Goal: Task Accomplishment & Management: Manage account settings

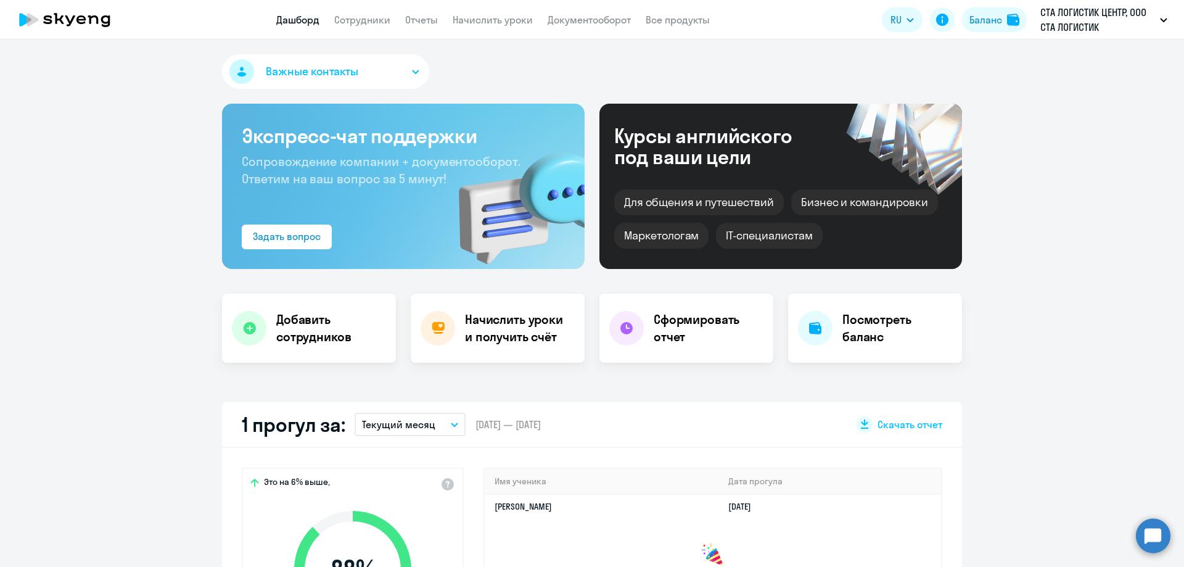
select select "30"
drag, startPoint x: 366, startPoint y: 15, endPoint x: 435, endPoint y: 14, distance: 69.7
click at [367, 15] on link "Сотрудники" at bounding box center [362, 20] width 56 height 12
select select "30"
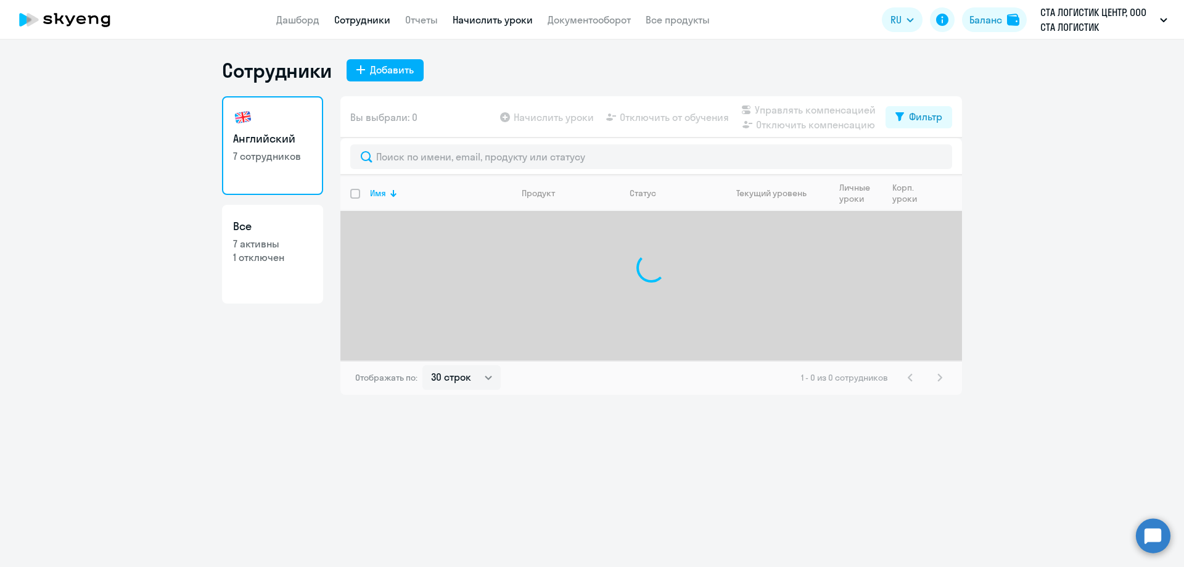
click at [505, 21] on link "Начислить уроки" at bounding box center [493, 20] width 80 height 12
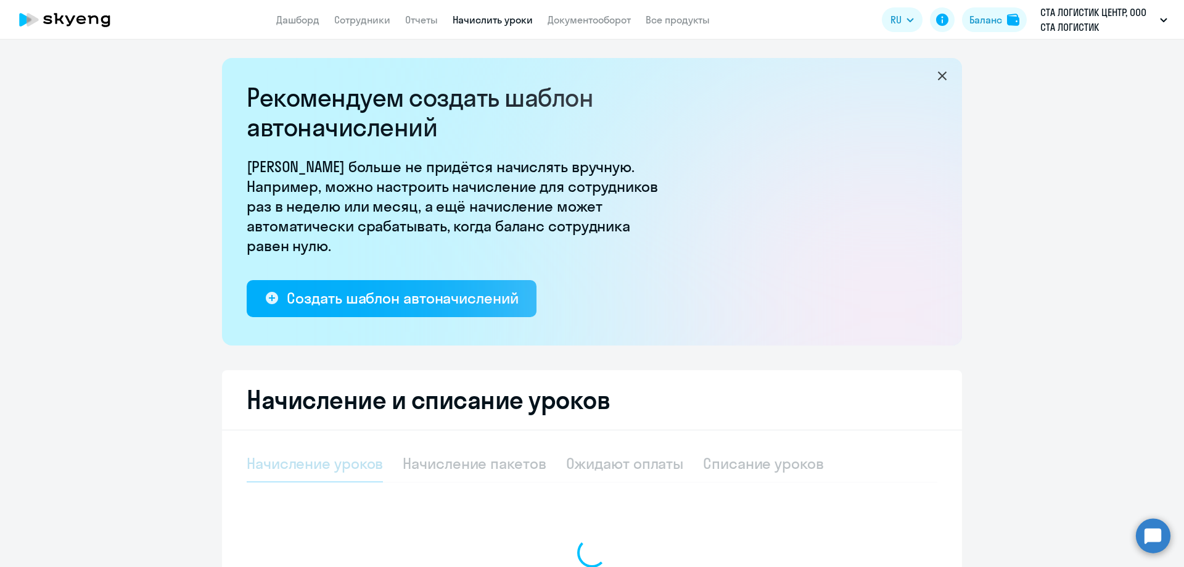
select select "10"
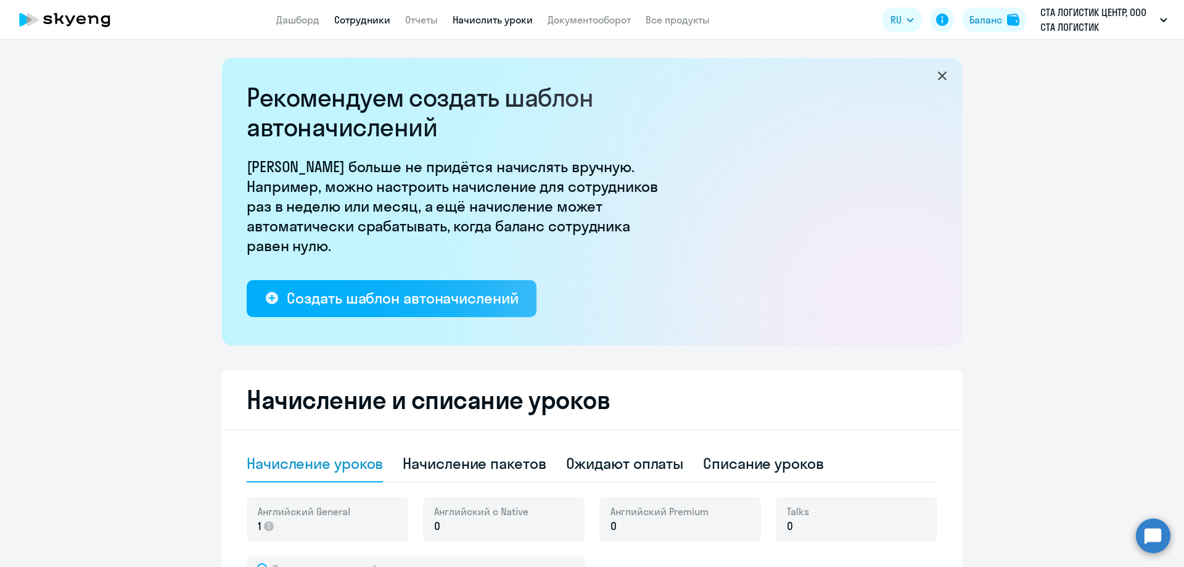
drag, startPoint x: 399, startPoint y: 17, endPoint x: 338, endPoint y: 17, distance: 60.4
click at [398, 17] on nav "Дашборд Сотрудники Отчеты Начислить уроки Документооборот Все продукты" at bounding box center [492, 19] width 433 height 15
click at [332, 17] on nav "Дашборд Сотрудники Отчеты Начислить уроки Документооборот Все продукты" at bounding box center [492, 19] width 433 height 15
drag, startPoint x: 424, startPoint y: 20, endPoint x: 407, endPoint y: 22, distance: 16.7
click at [423, 20] on link "Отчеты" at bounding box center [421, 20] width 33 height 12
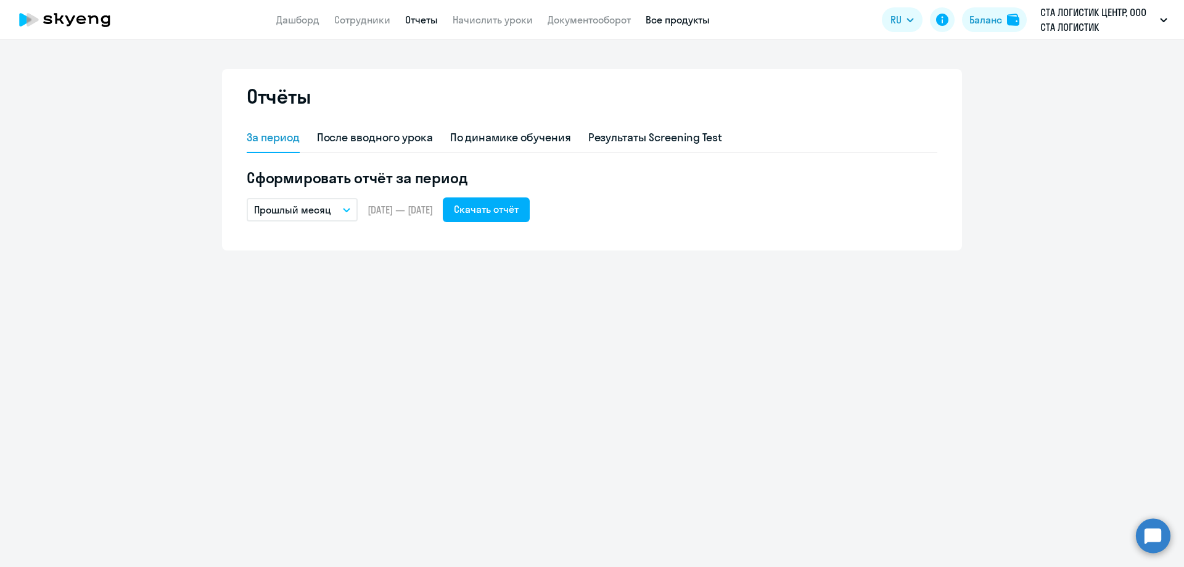
click at [663, 22] on link "Все продукты" at bounding box center [678, 20] width 64 height 12
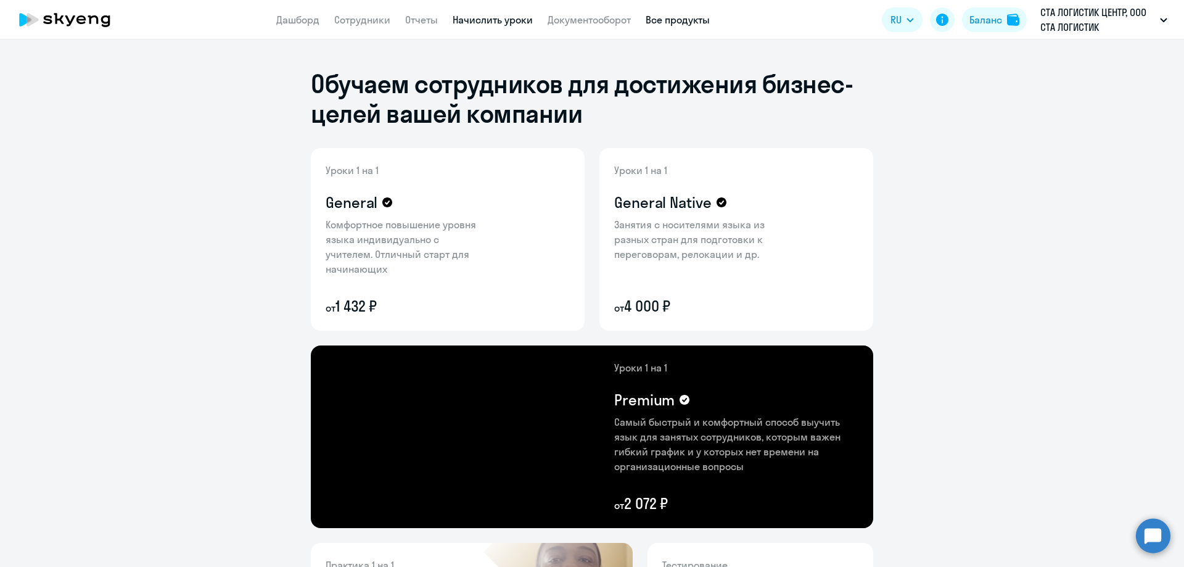
click at [501, 15] on link "Начислить уроки" at bounding box center [493, 20] width 80 height 12
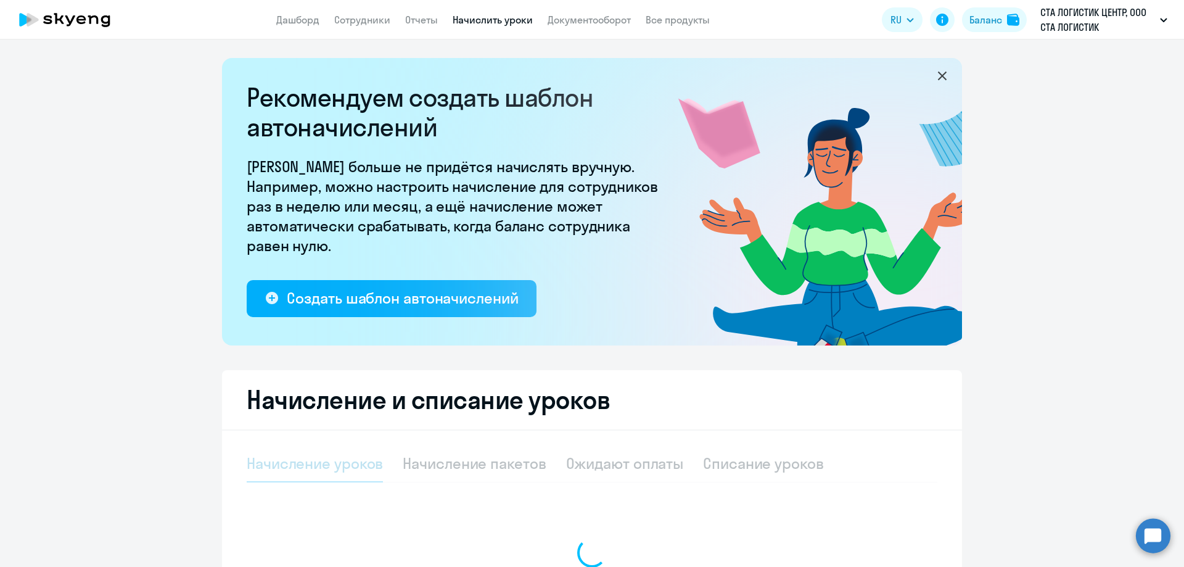
select select "10"
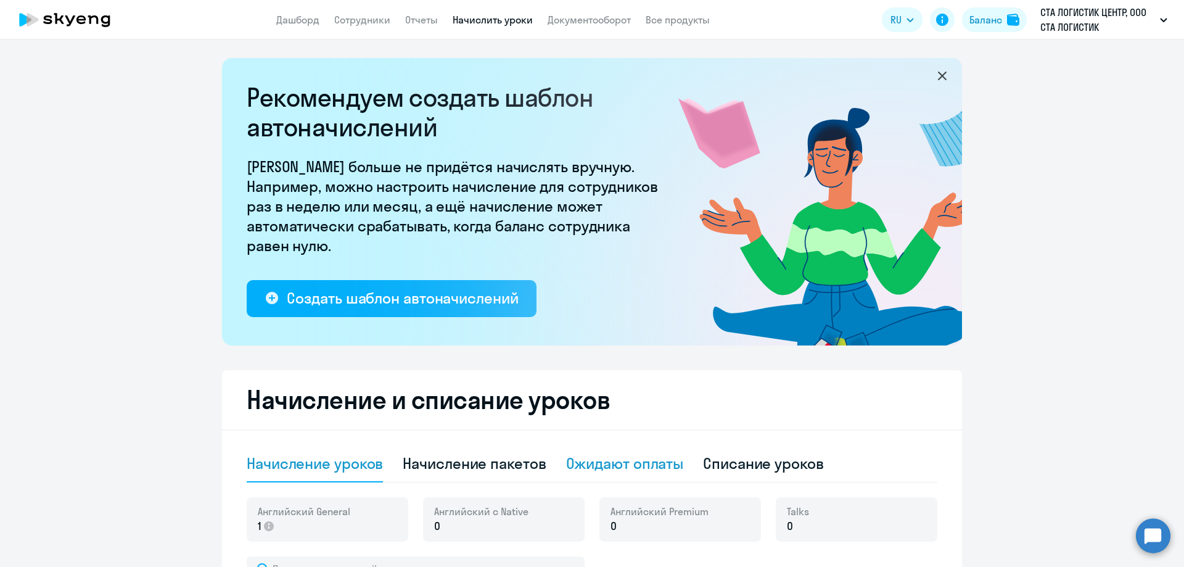
click at [611, 464] on div "Ожидают оплаты" at bounding box center [625, 463] width 118 height 20
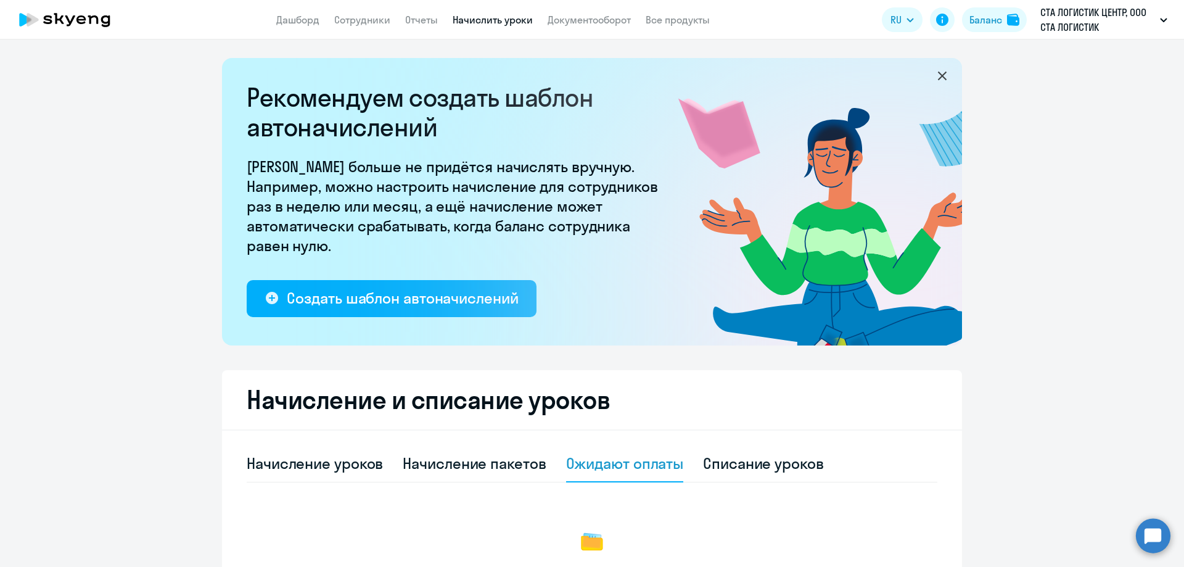
click at [935, 76] on icon at bounding box center [942, 75] width 15 height 15
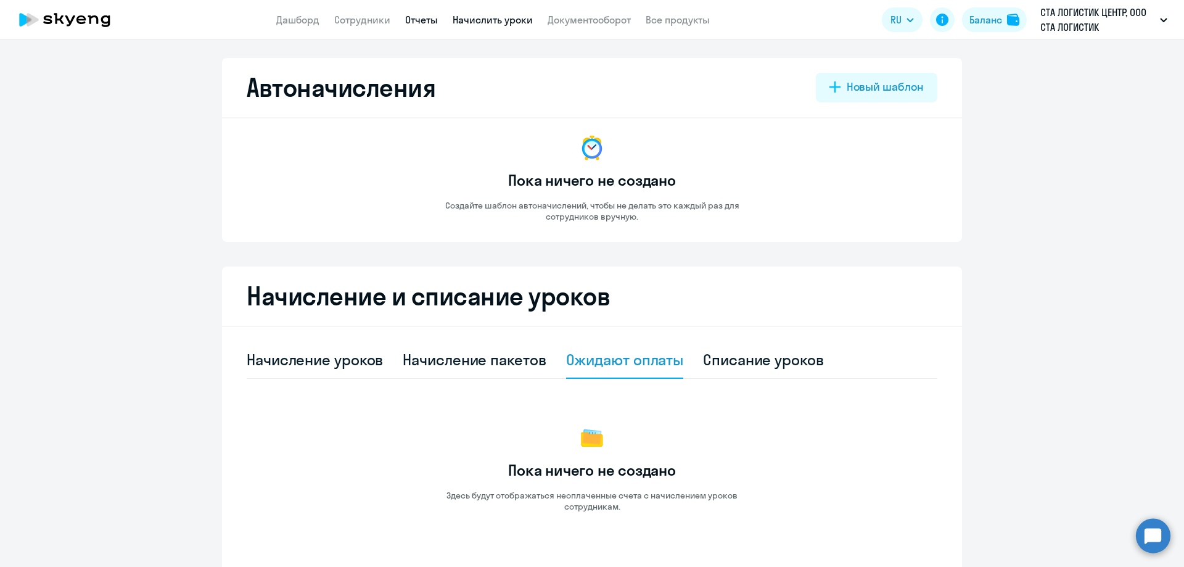
click at [411, 17] on link "Отчеты" at bounding box center [421, 20] width 33 height 12
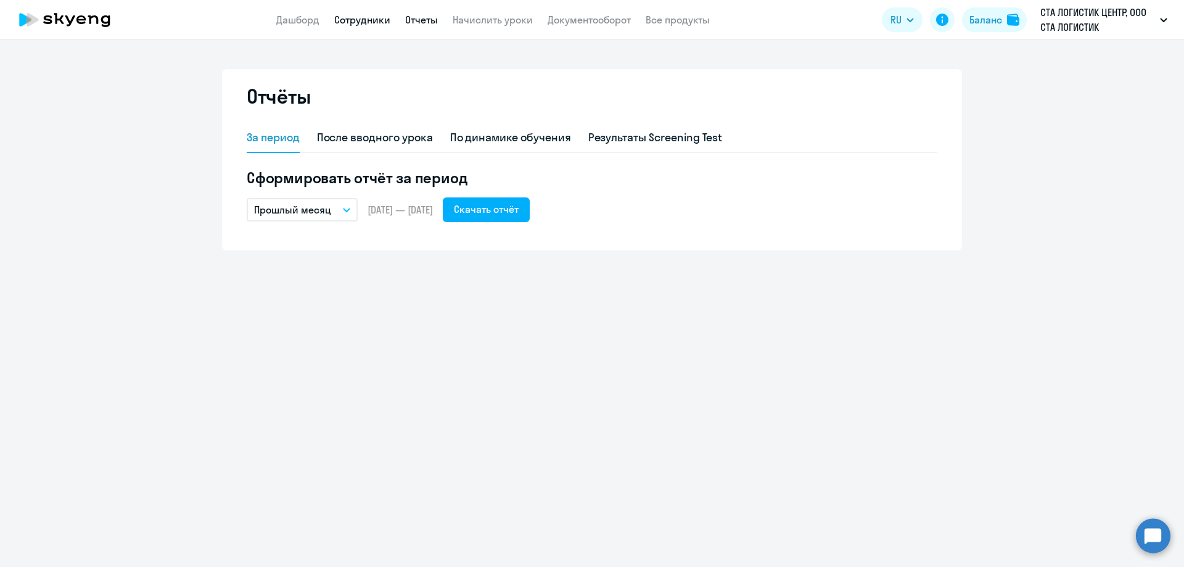
click at [360, 21] on link "Сотрудники" at bounding box center [362, 20] width 56 height 12
select select "30"
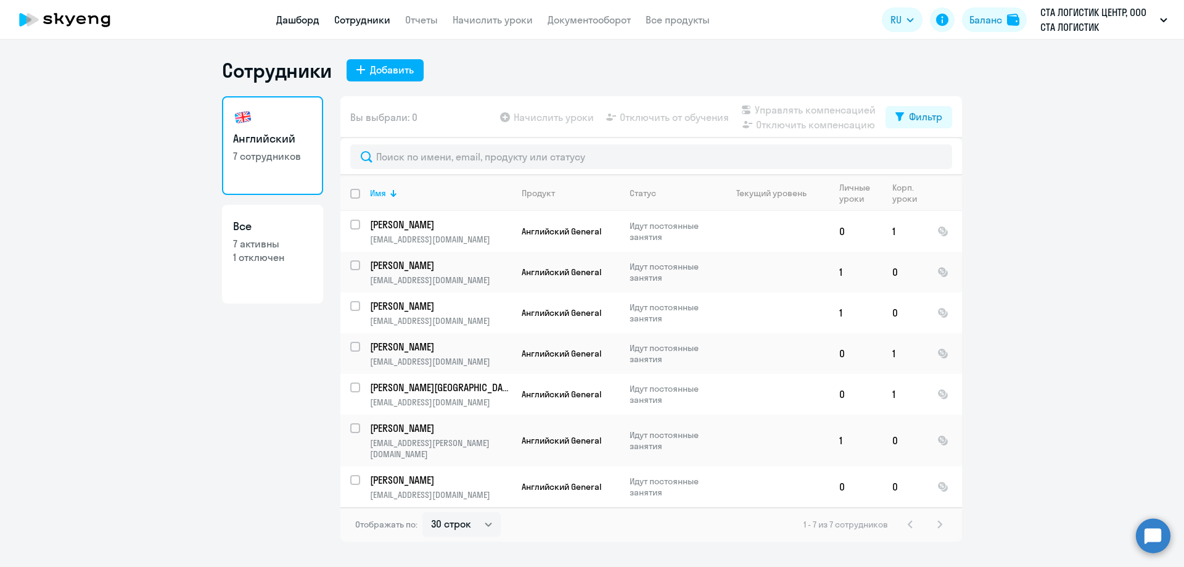
click at [302, 25] on link "Дашборд" at bounding box center [297, 20] width 43 height 12
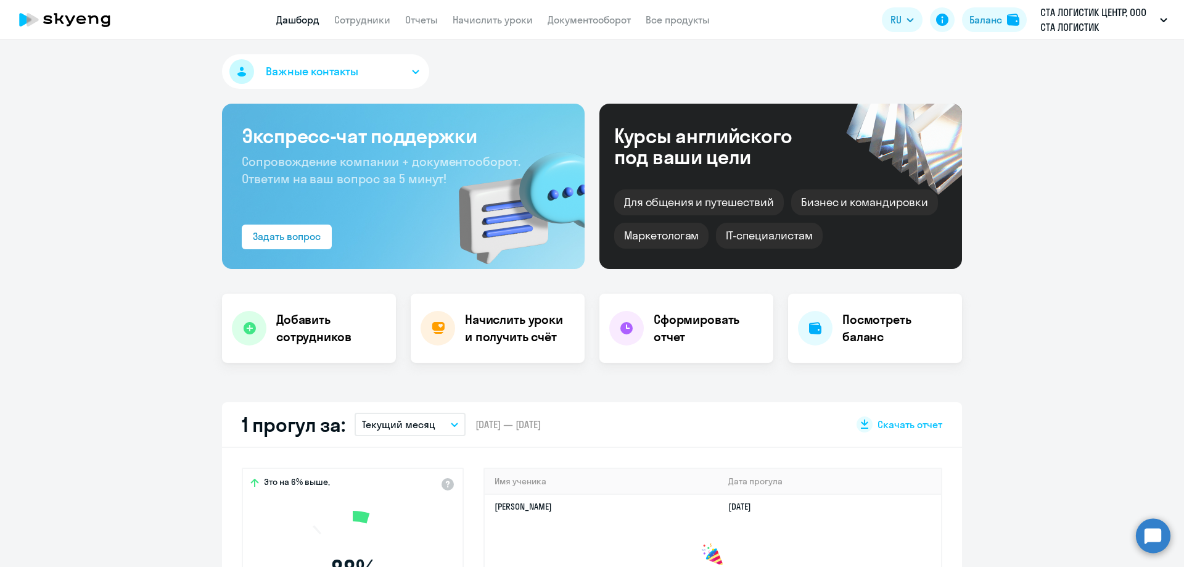
select select "30"
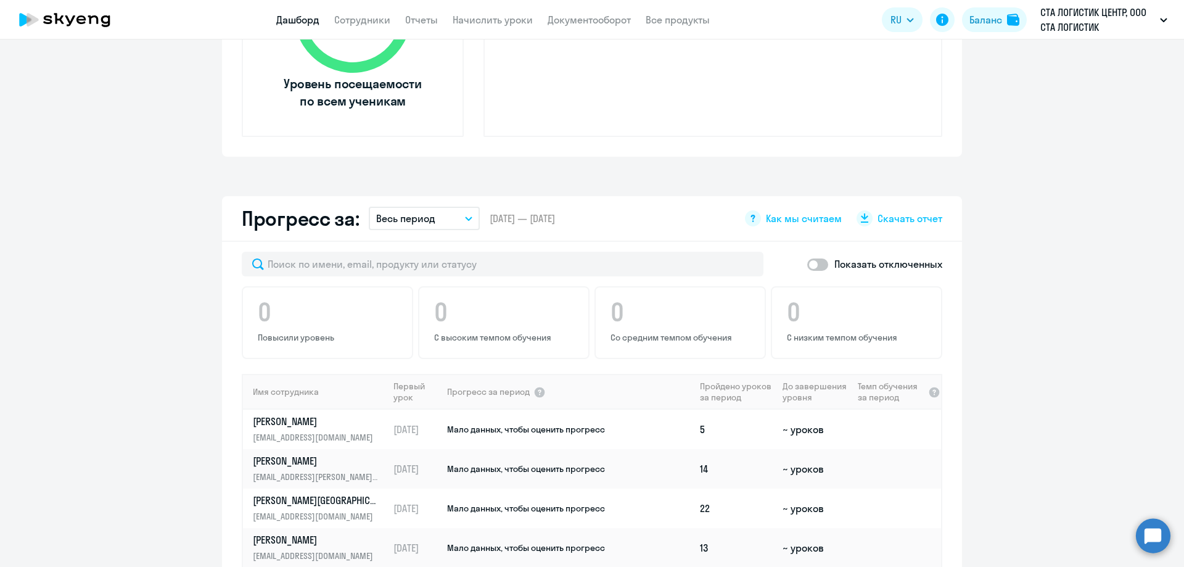
scroll to position [20, 0]
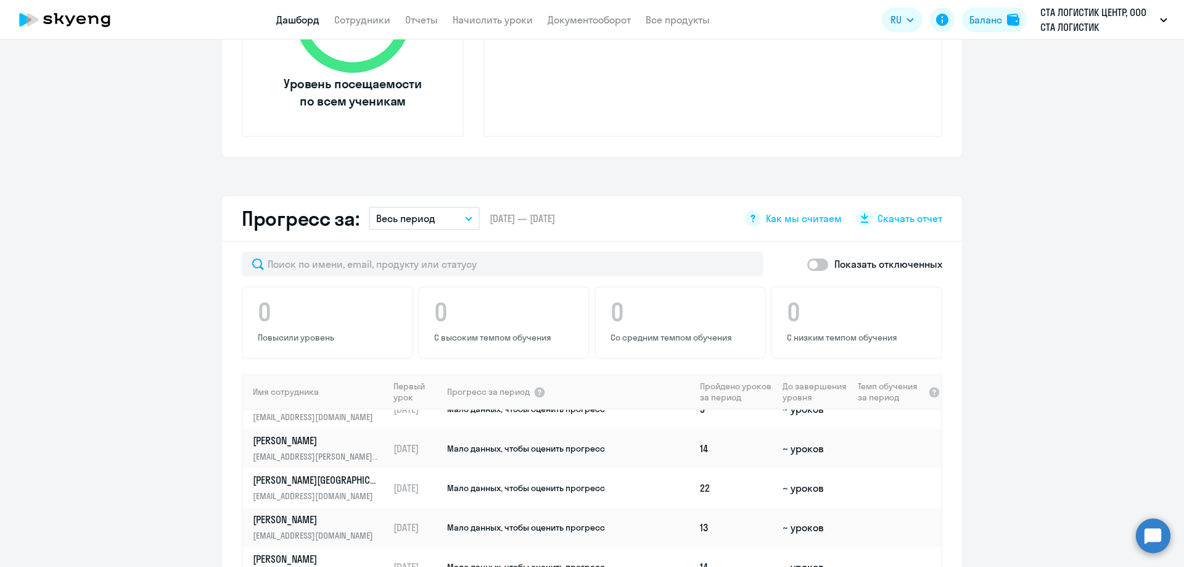
click at [1054, 200] on app-progress-dashboard "Прогресс за: Весь период – [DATE] — [DATE] Как мы считаем Скачать отчет Показат…" at bounding box center [592, 461] width 1184 height 531
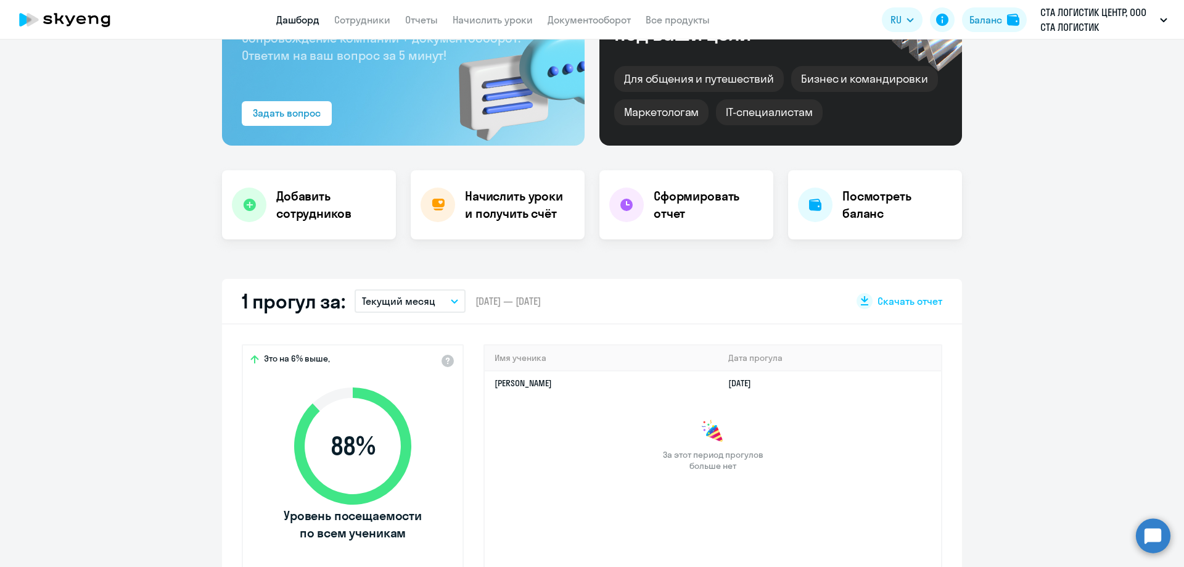
scroll to position [0, 0]
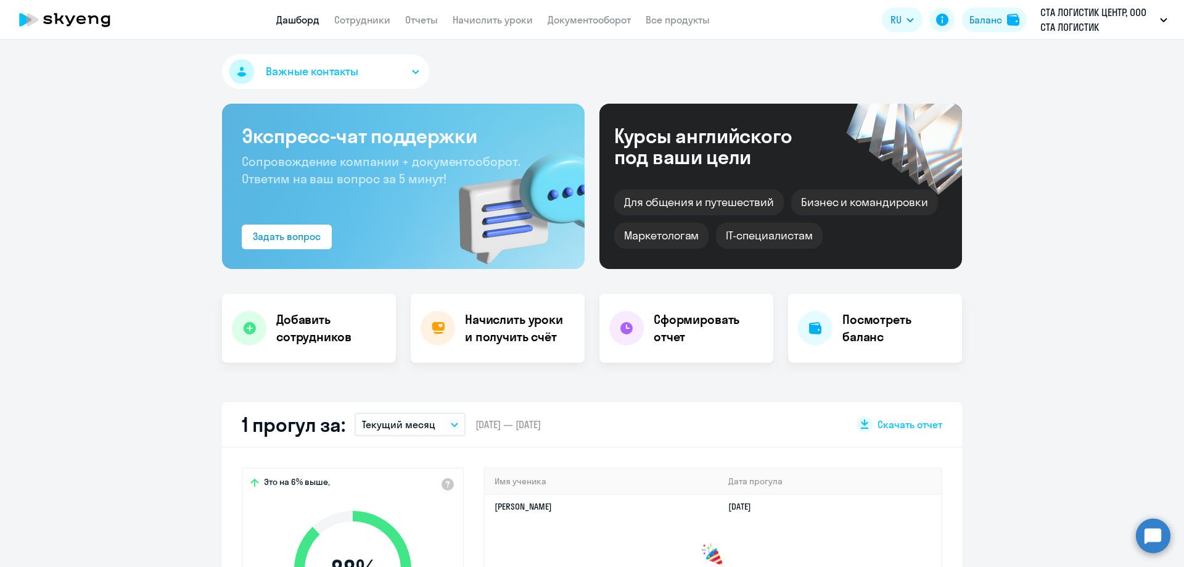
click at [472, 18] on link "Начислить уроки" at bounding box center [493, 20] width 80 height 12
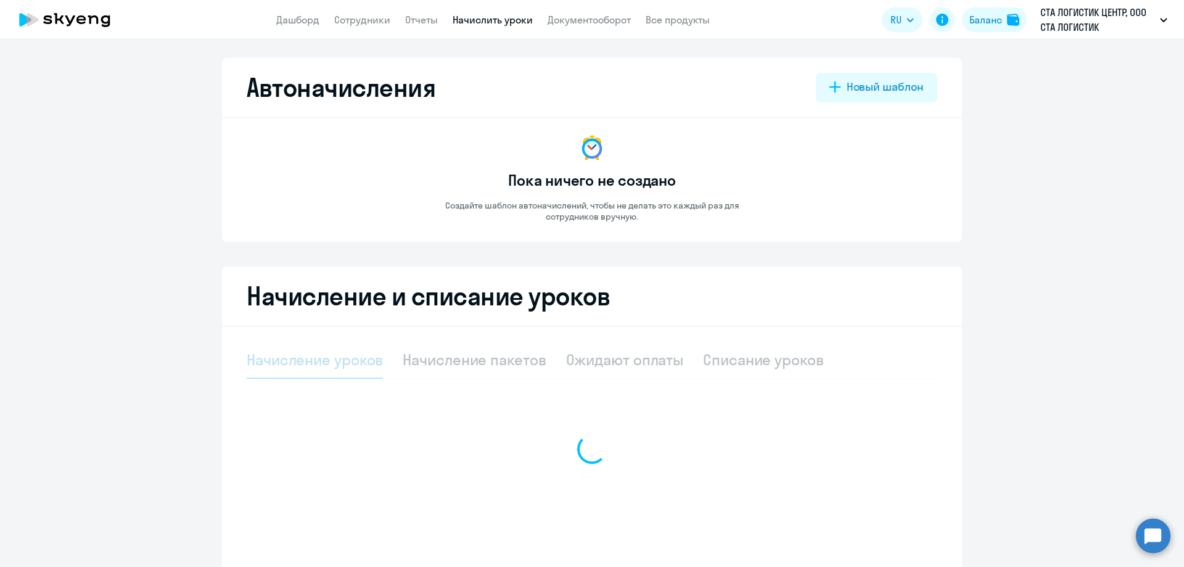
select select "10"
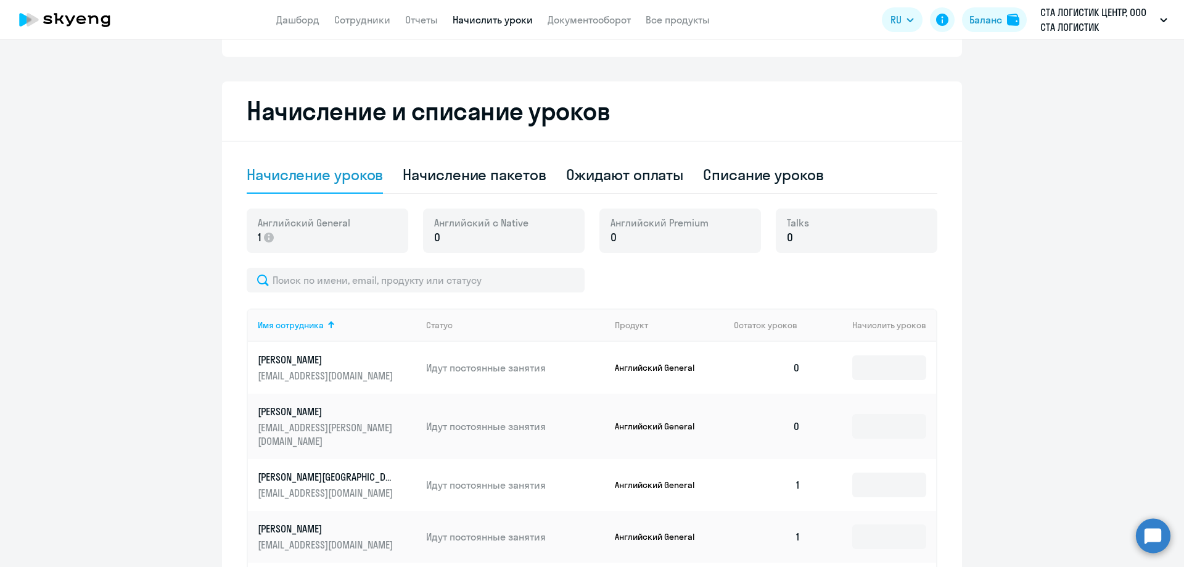
scroll to position [247, 0]
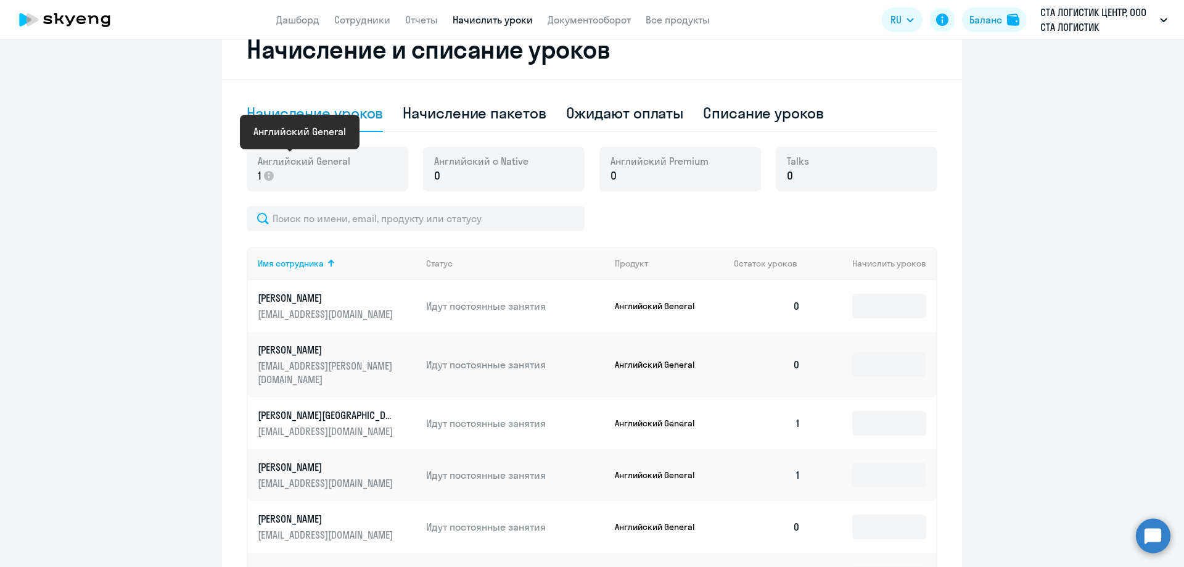
click at [299, 161] on span "Английский General" at bounding box center [304, 161] width 92 height 14
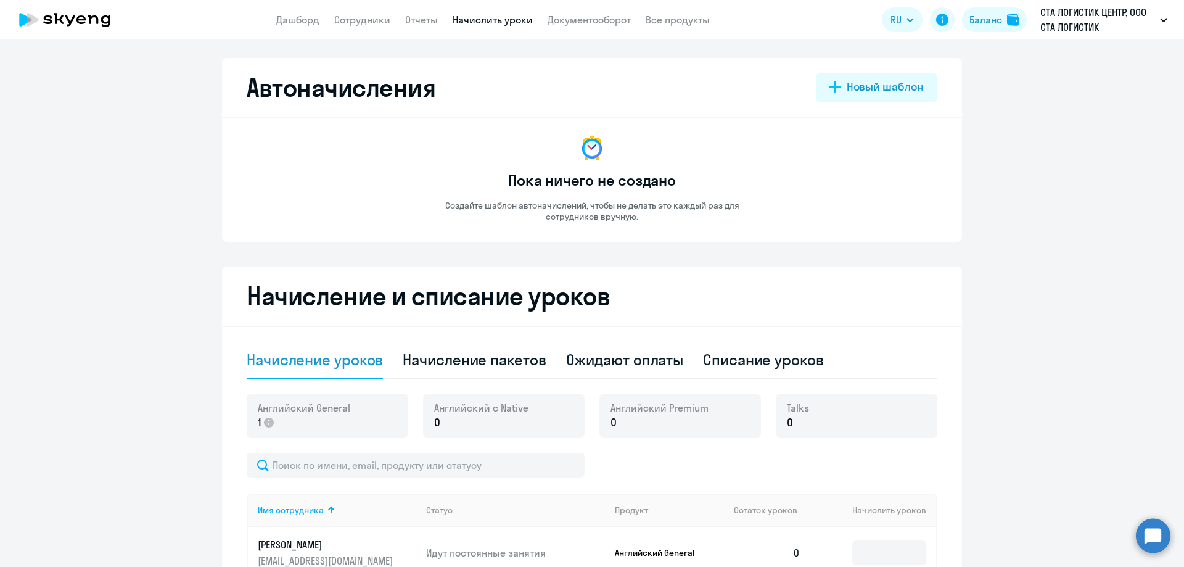
click at [593, 9] on app-header "Дашборд Сотрудники Отчеты Начислить уроки Документооборот Все продукты Дашборд …" at bounding box center [592, 19] width 1184 height 39
click at [650, 25] on link "Все продукты" at bounding box center [678, 20] width 64 height 12
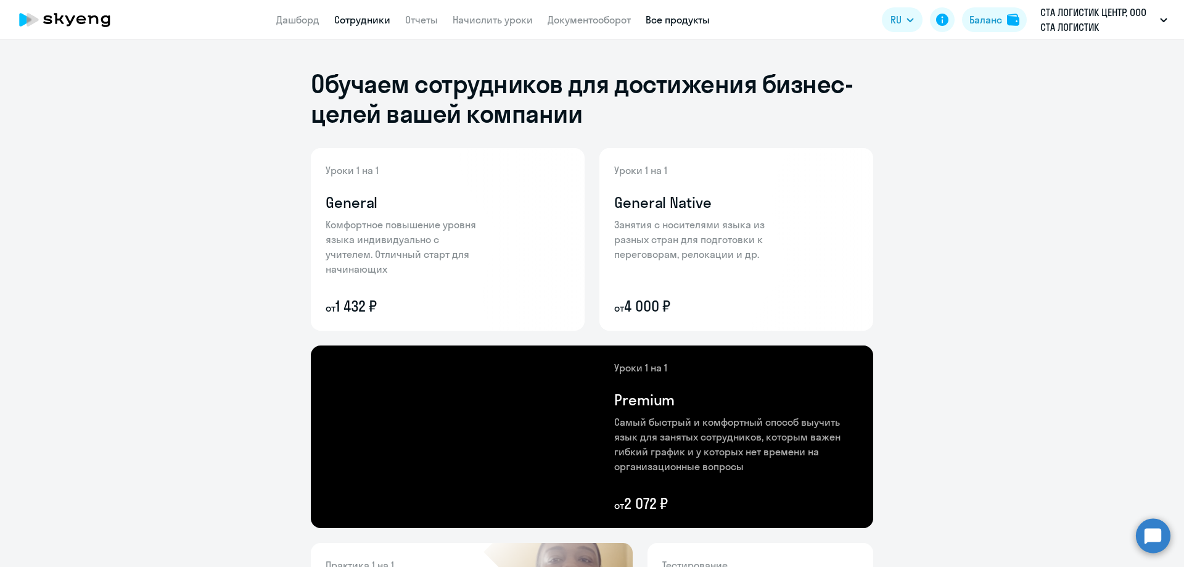
click at [347, 22] on link "Сотрудники" at bounding box center [362, 20] width 56 height 12
select select "30"
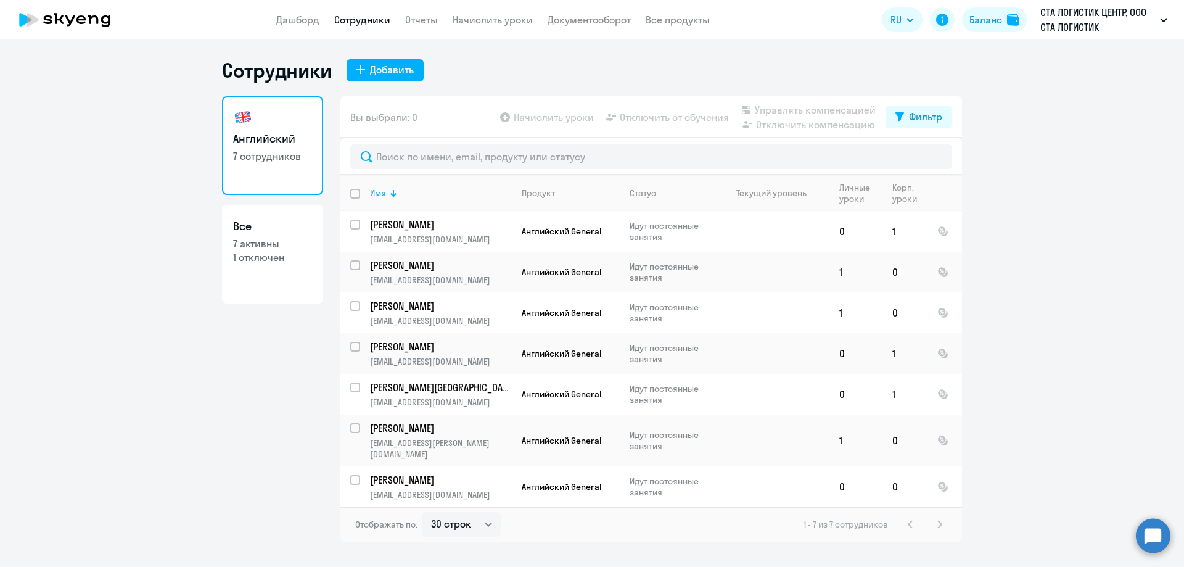
click at [274, 19] on app-header "Дашборд Сотрудники Отчеты Начислить уроки Документооборот Все продукты Дашборд …" at bounding box center [592, 19] width 1184 height 39
click at [305, 22] on link "Дашборд" at bounding box center [297, 20] width 43 height 12
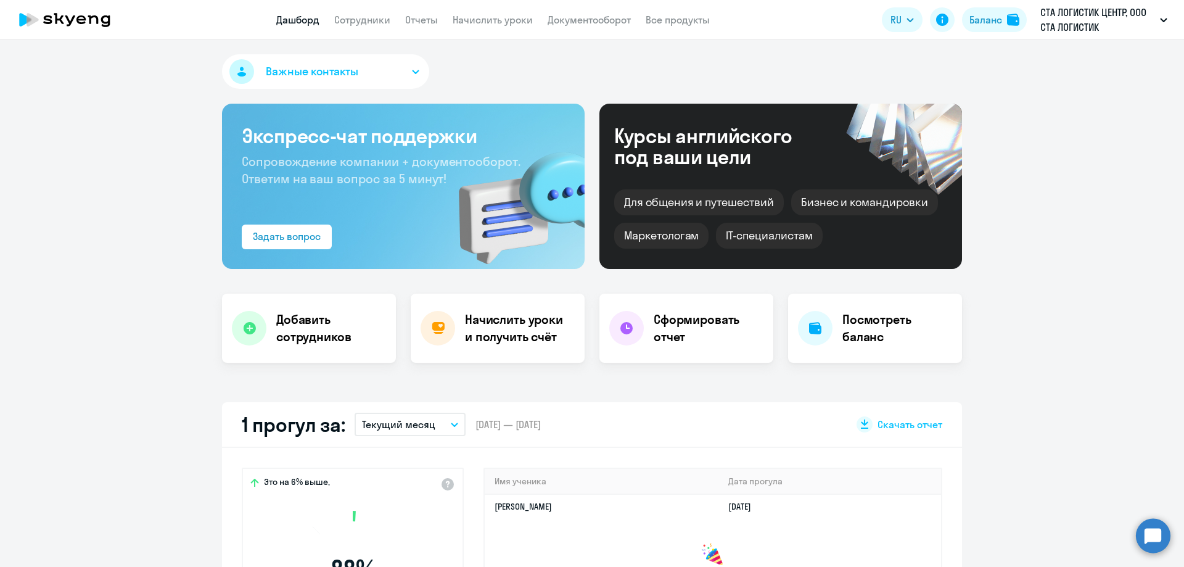
select select "30"
click at [892, 347] on div "Посмотреть баланс" at bounding box center [875, 327] width 174 height 69
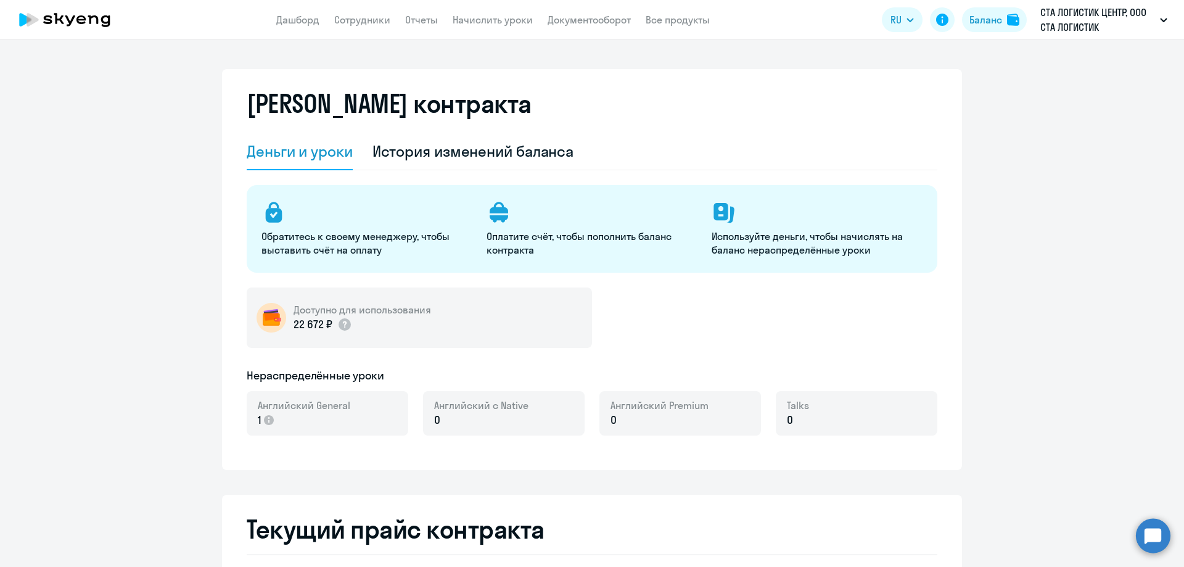
select select "english_adult_not_native_speaker"
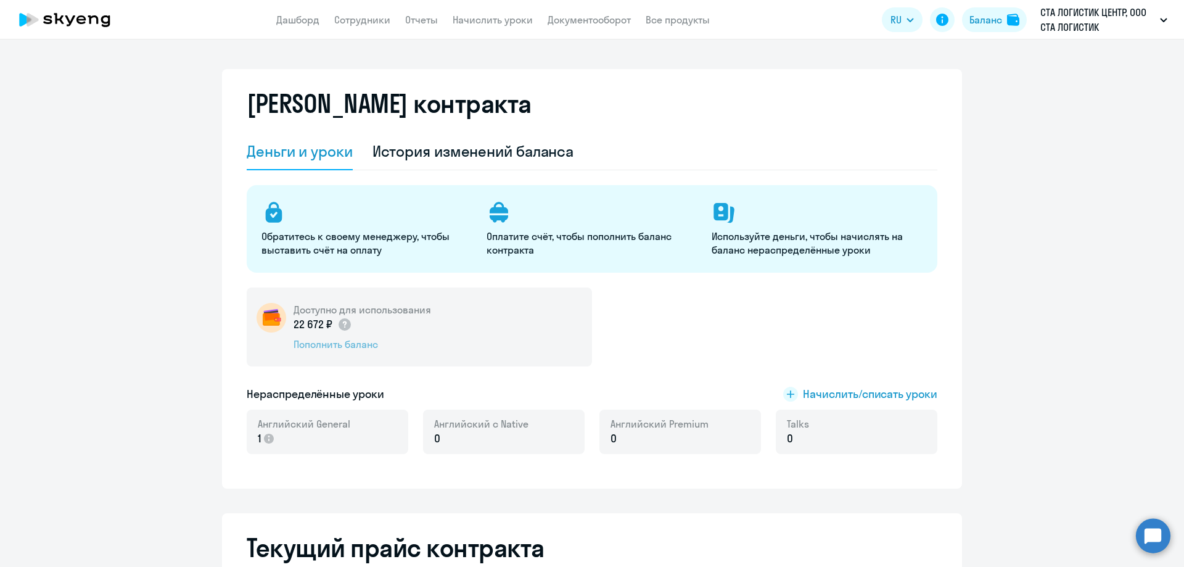
click at [364, 340] on div "Пополнить баланс" at bounding box center [361, 344] width 137 height 14
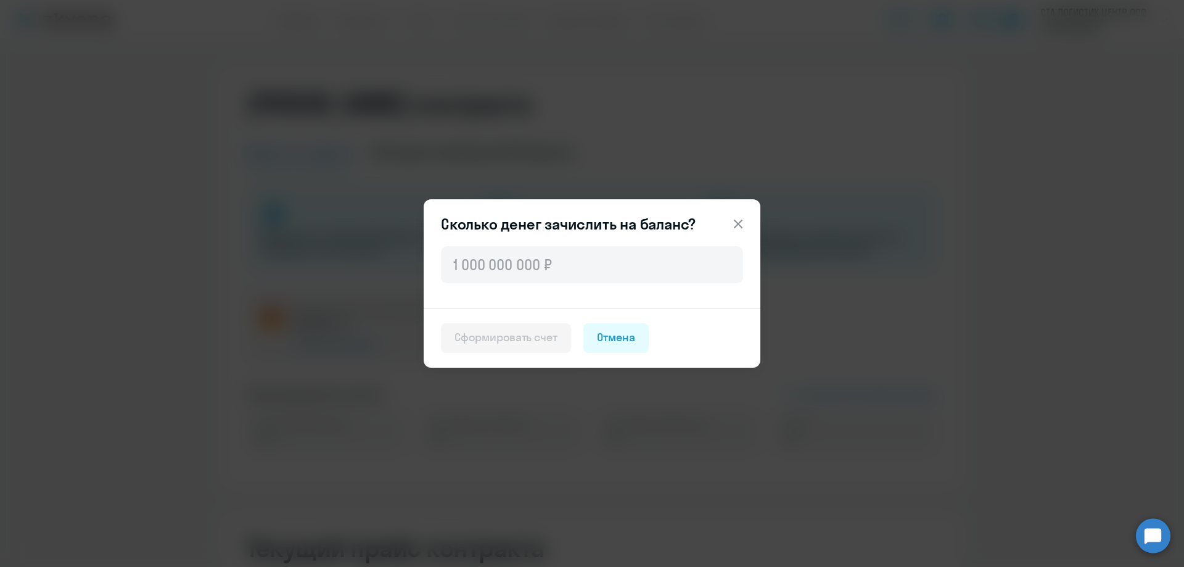
click at [743, 210] on div "Сколько денег зачислить на баланс? Сформировать счет Отмена" at bounding box center [592, 283] width 337 height 168
click at [740, 220] on icon at bounding box center [738, 223] width 15 height 15
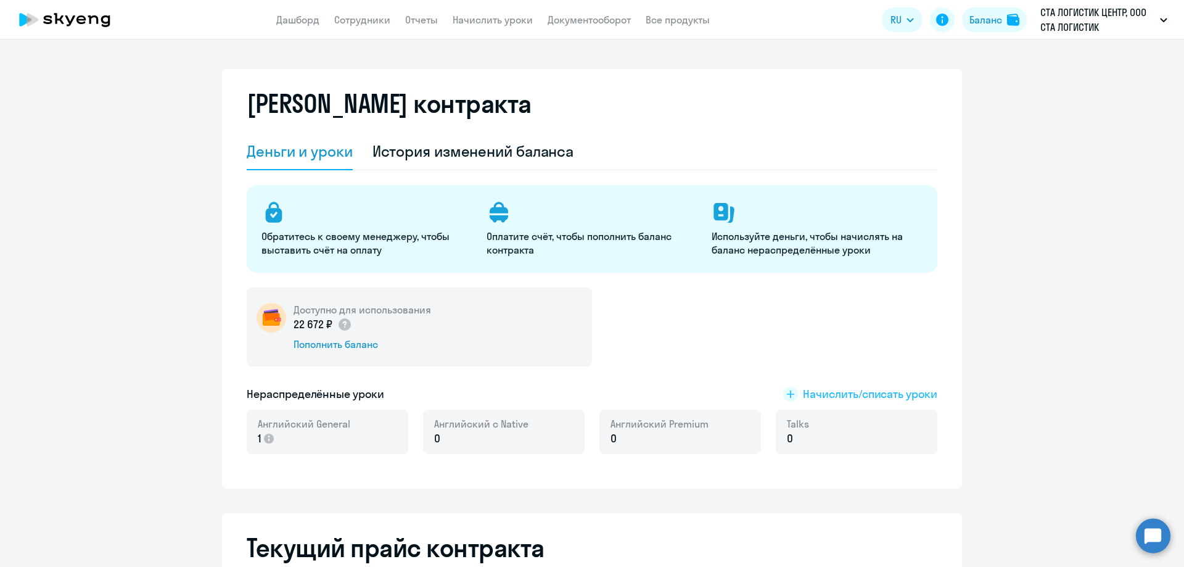
click at [885, 394] on span "Начислить/списать уроки" at bounding box center [870, 394] width 134 height 16
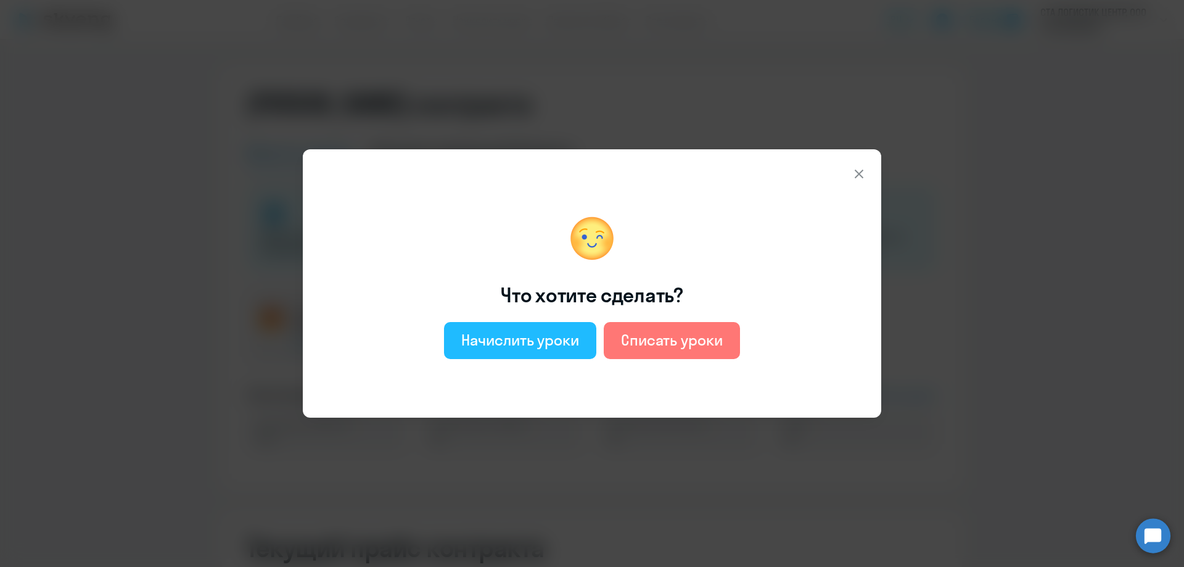
click at [536, 341] on div "Начислить уроки" at bounding box center [520, 340] width 118 height 20
select select "english_adult_not_native_speaker"
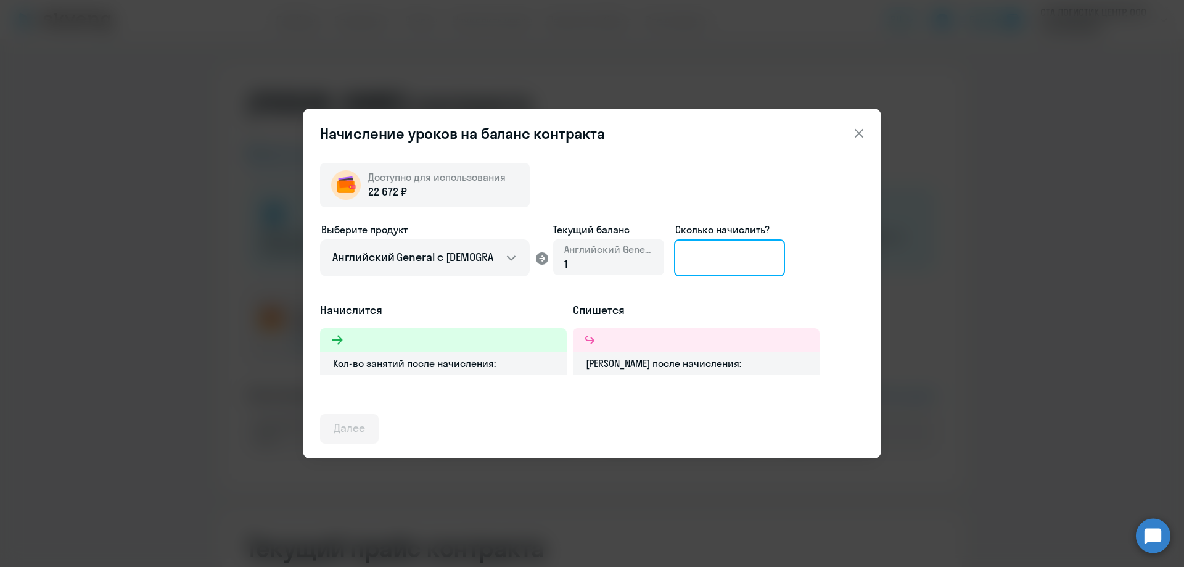
click at [710, 258] on input at bounding box center [729, 257] width 111 height 37
drag, startPoint x: 755, startPoint y: 260, endPoint x: 628, endPoint y: 265, distance: 127.7
click at [629, 265] on div "Выберите продукт Английский General с русскоговорящим преподавателем Английский…" at bounding box center [592, 262] width 544 height 80
type input "15"
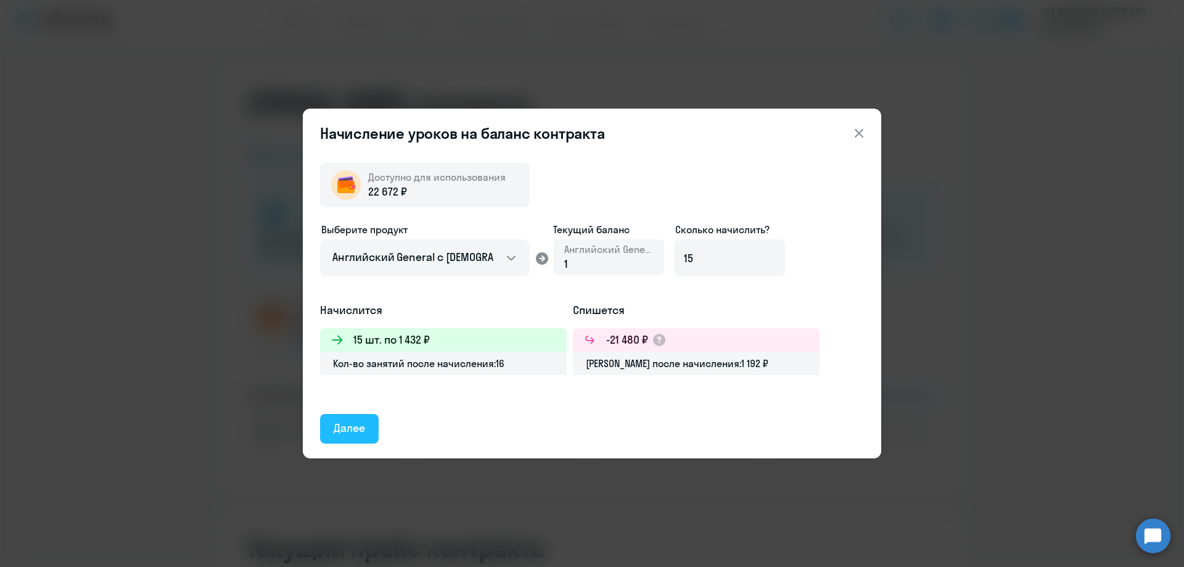
click at [342, 430] on div "Далее" at bounding box center [349, 428] width 31 height 16
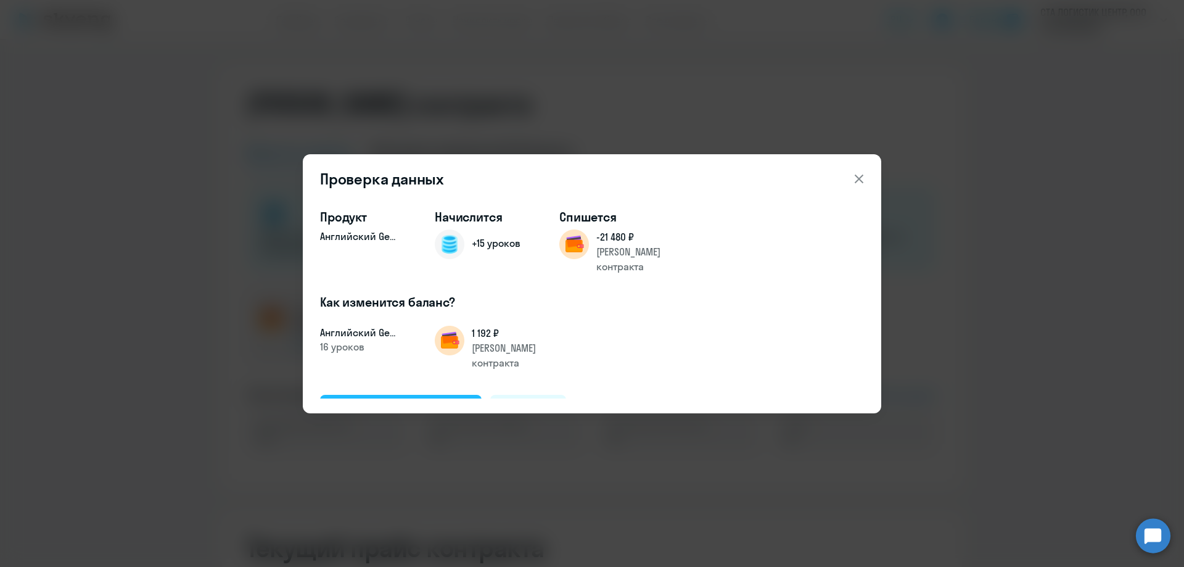
click at [442, 401] on div "Подтвердить и начислить" at bounding box center [401, 409] width 134 height 16
